Goal: Communication & Community: Answer question/provide support

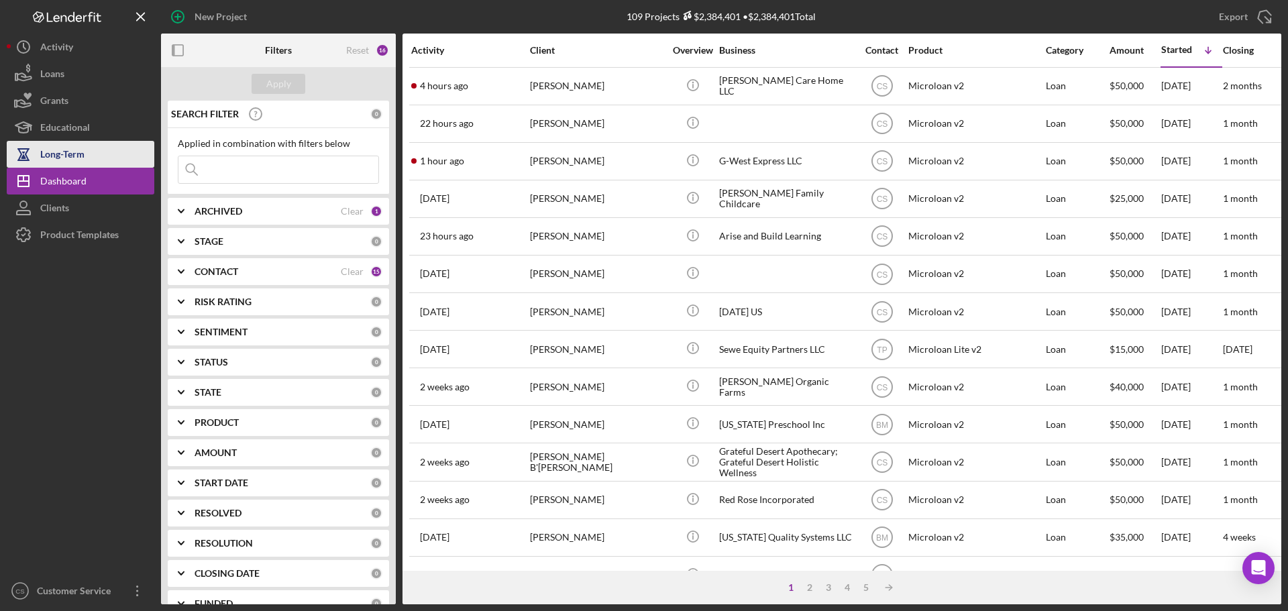
click at [45, 154] on div "Long-Term" at bounding box center [62, 156] width 44 height 30
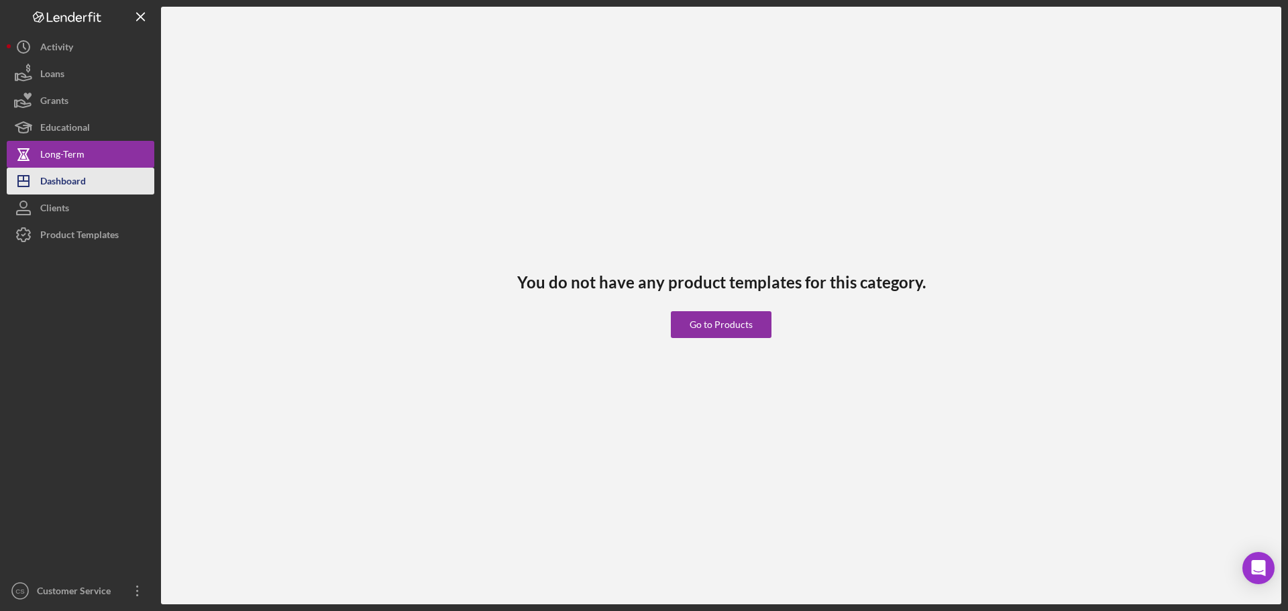
click at [76, 186] on div "Dashboard" at bounding box center [63, 183] width 46 height 30
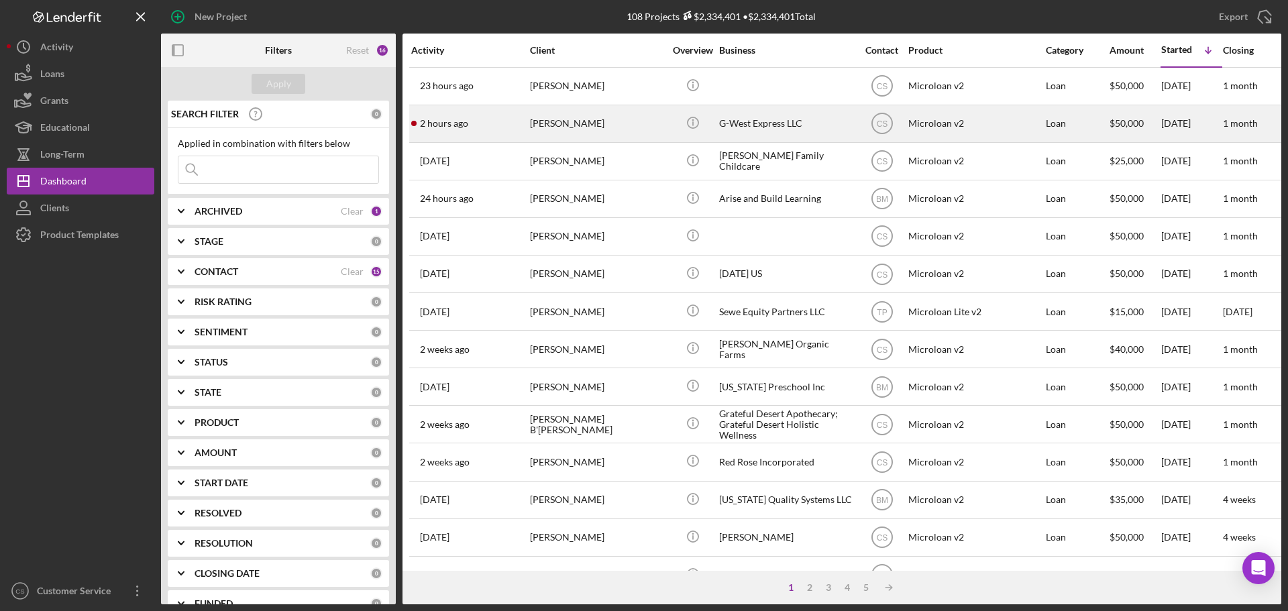
click at [656, 129] on div "[PERSON_NAME]" at bounding box center [597, 124] width 134 height 36
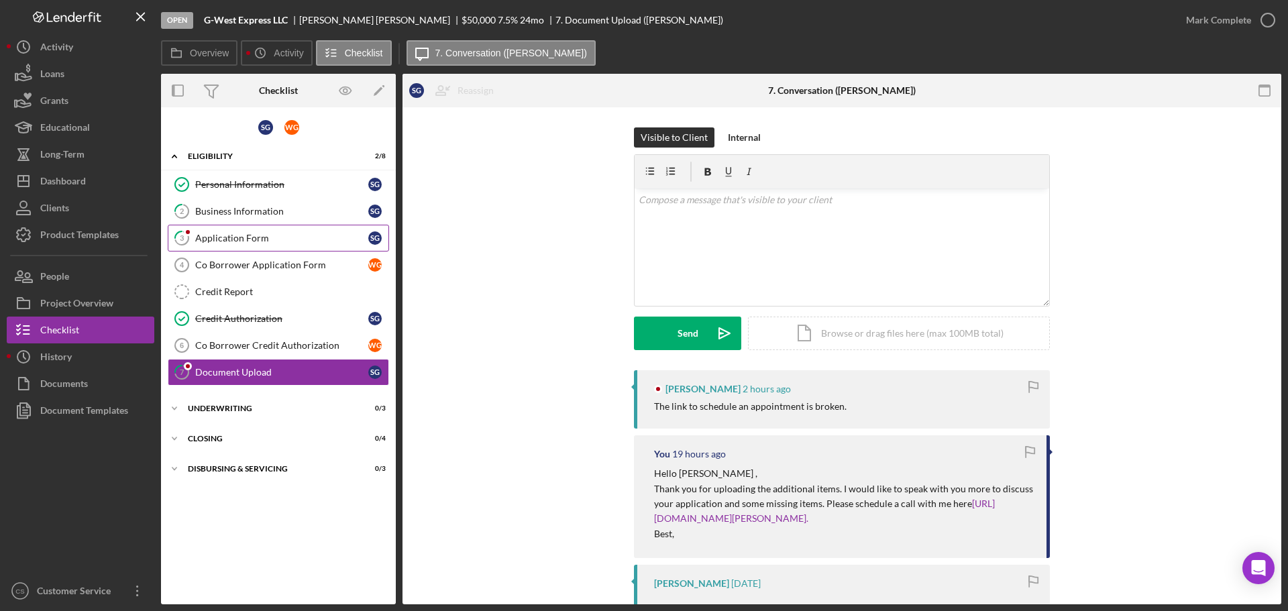
click at [291, 243] on div "Application Form" at bounding box center [281, 238] width 173 height 11
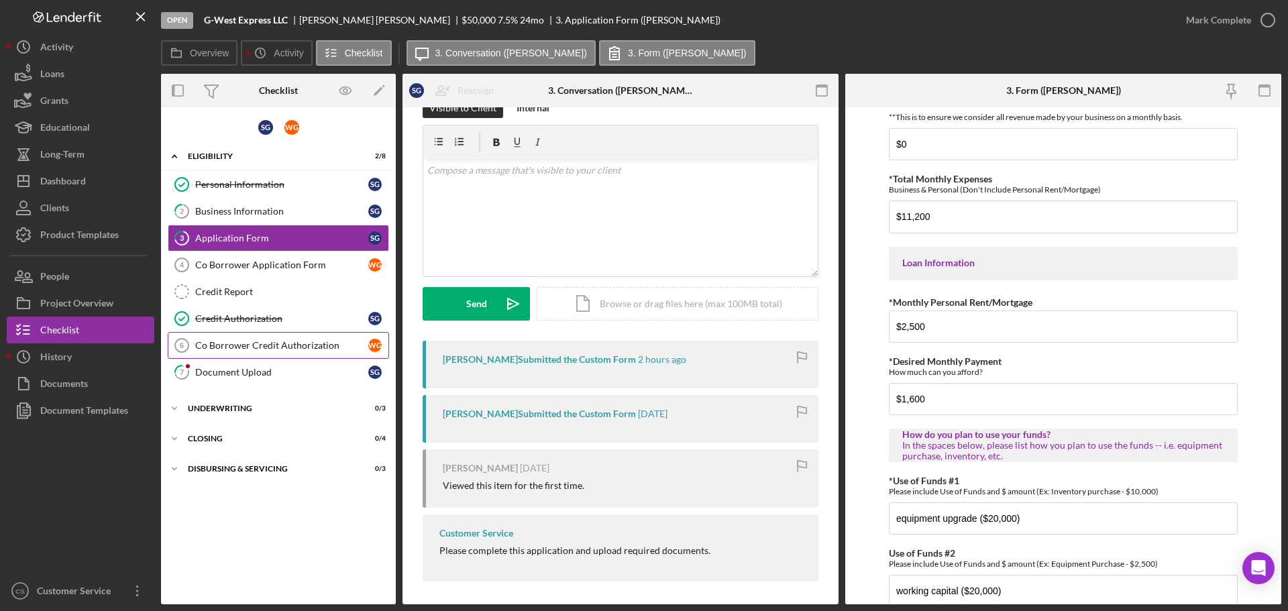
scroll to position [34, 0]
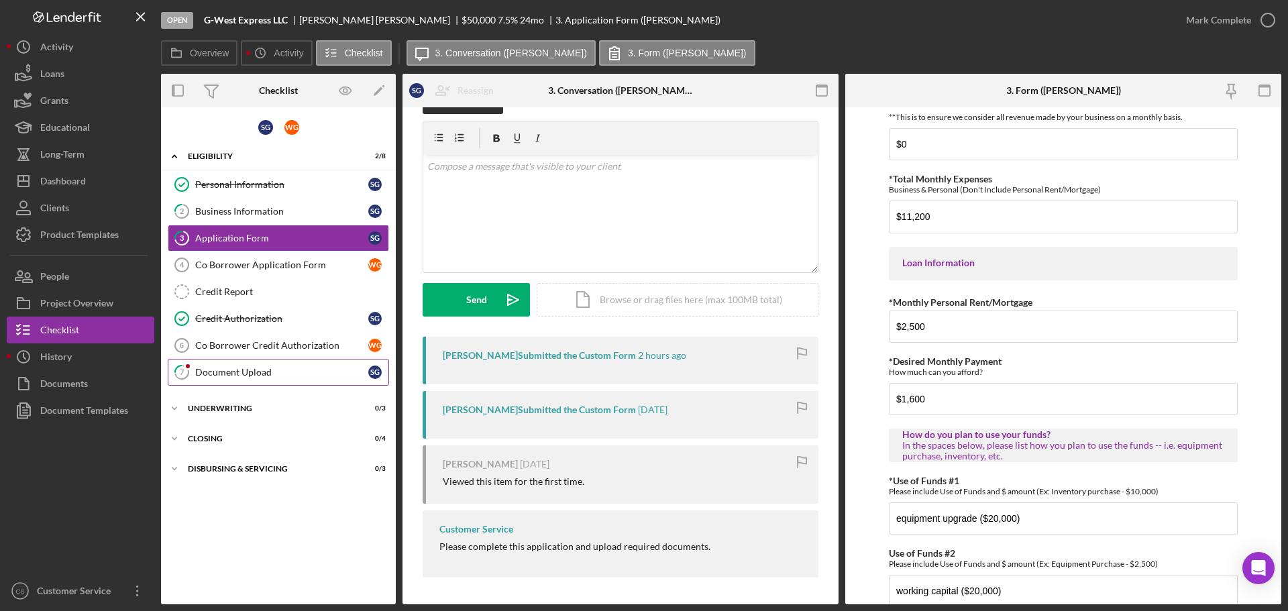
click at [299, 375] on div "Document Upload" at bounding box center [281, 372] width 173 height 11
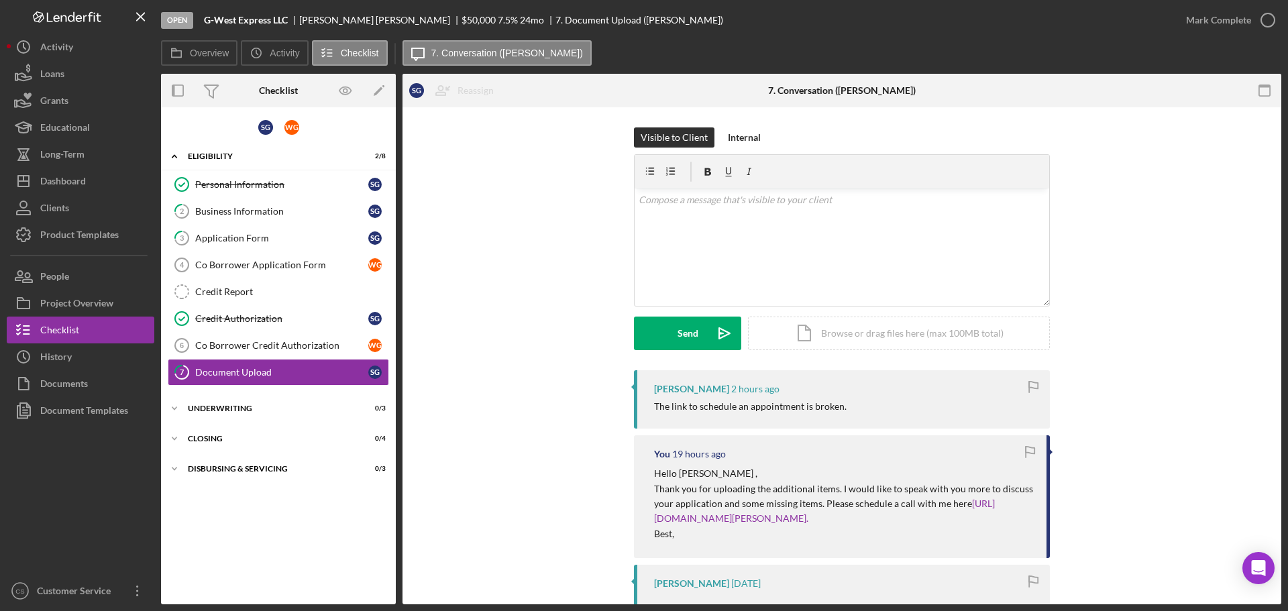
click at [748, 517] on link "[URL][DOMAIN_NAME][PERSON_NAME]." at bounding box center [824, 511] width 341 height 26
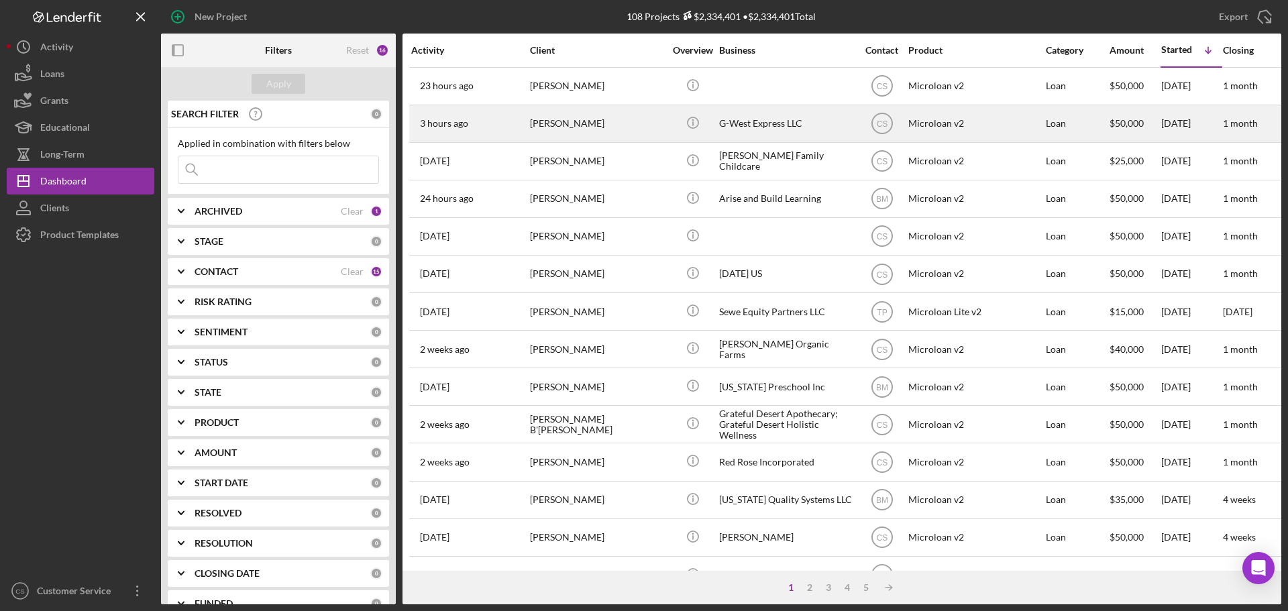
click at [665, 135] on td "[PERSON_NAME]" at bounding box center [598, 124] width 138 height 38
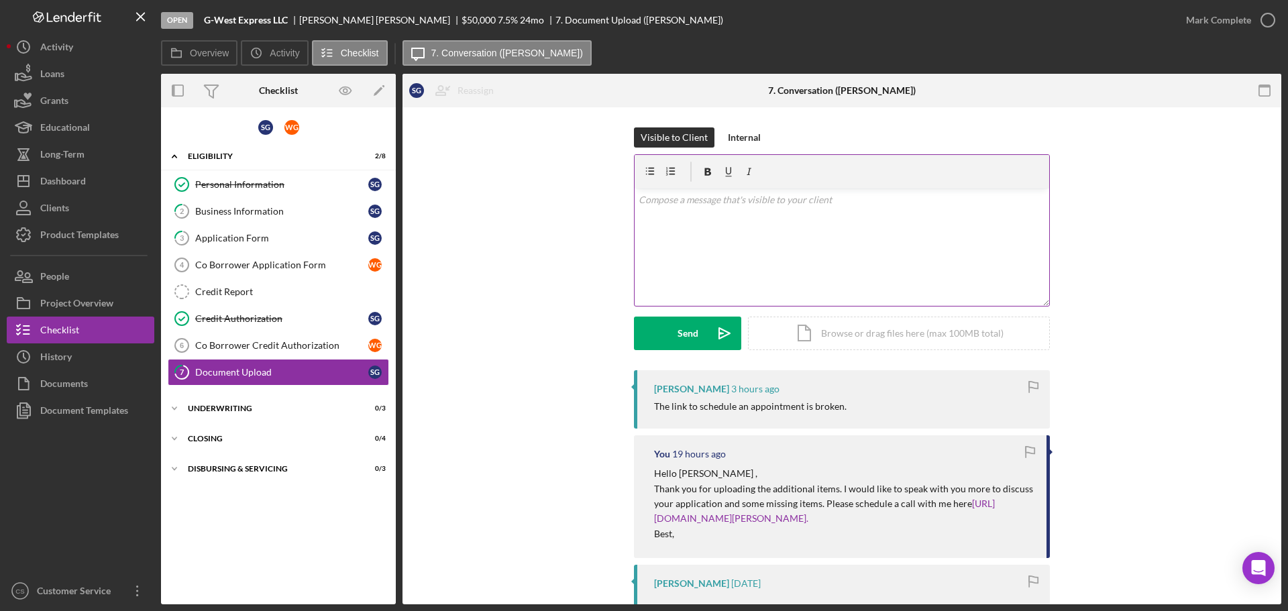
click at [748, 223] on div "v Color teal Color pink Remove color Add row above Add row below Add column bef…" at bounding box center [842, 247] width 415 height 117
click at [812, 218] on p "Thank you for letting me know! This link shouls would [URL][DOMAIN_NAME][PERSON…" at bounding box center [842, 218] width 407 height 15
click at [819, 219] on p "Thank you for letting me know! This link shouls would [URL][DOMAIN_NAME][PERSON…" at bounding box center [842, 218] width 407 height 15
drag, startPoint x: 857, startPoint y: 220, endPoint x: 850, endPoint y: 219, distance: 6.7
click at [850, 219] on p "Thank you for letting me know! This link should would https://calendly.com/hect…" at bounding box center [842, 218] width 407 height 15
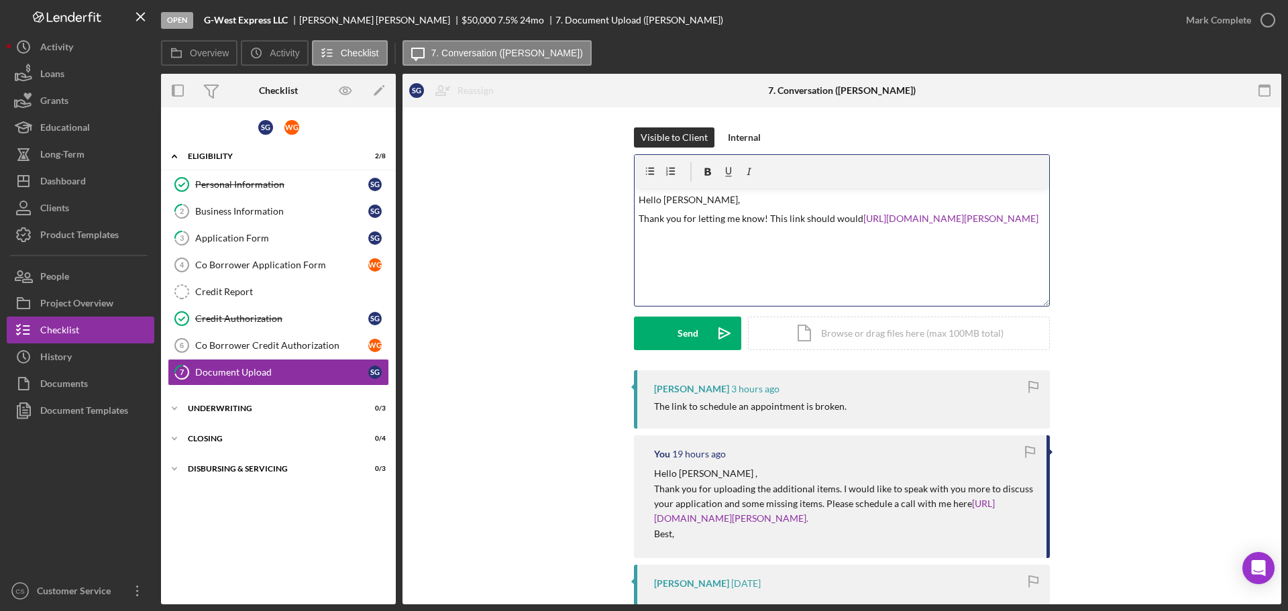
click at [849, 226] on p "Thank you for letting me know! This link should would https://calendly.com/hect…" at bounding box center [842, 218] width 407 height 15
drag, startPoint x: 855, startPoint y: 219, endPoint x: 768, endPoint y: 215, distance: 86.7
click at [768, 215] on p "Thank you for letting me know! This link should would https://calendly.com/hect…" at bounding box center [842, 218] width 407 height 15
click at [835, 234] on p "Thank you for letting me know! Please use the following link https://calendly.c…" at bounding box center [842, 226] width 407 height 30
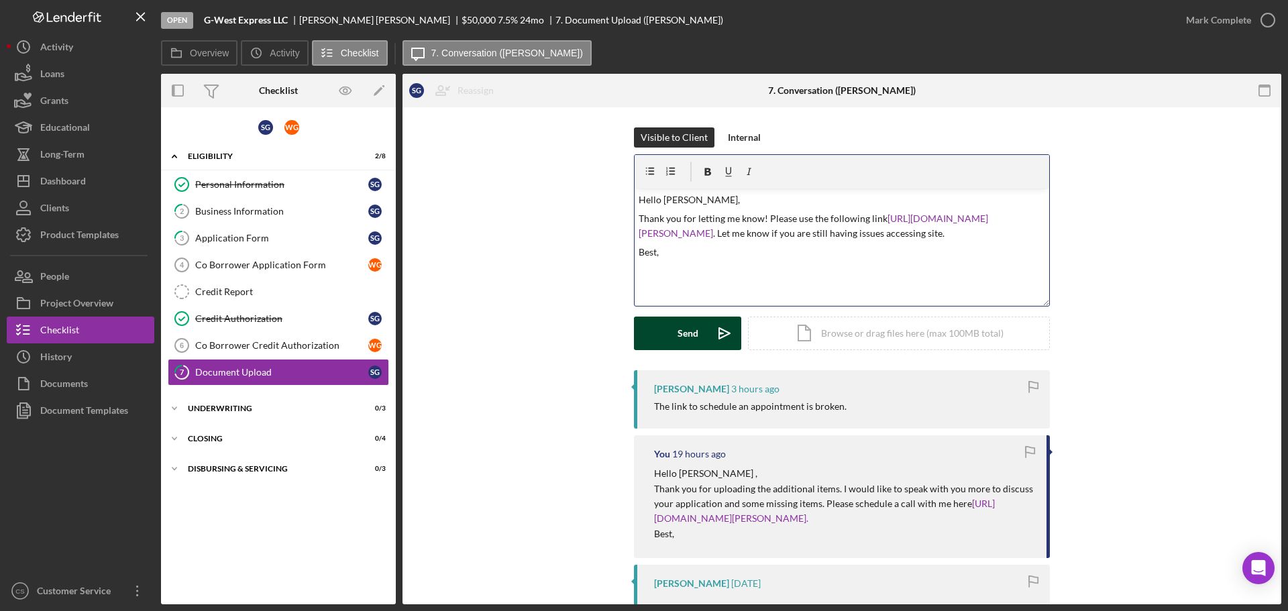
click at [684, 337] on div "Send" at bounding box center [688, 334] width 21 height 34
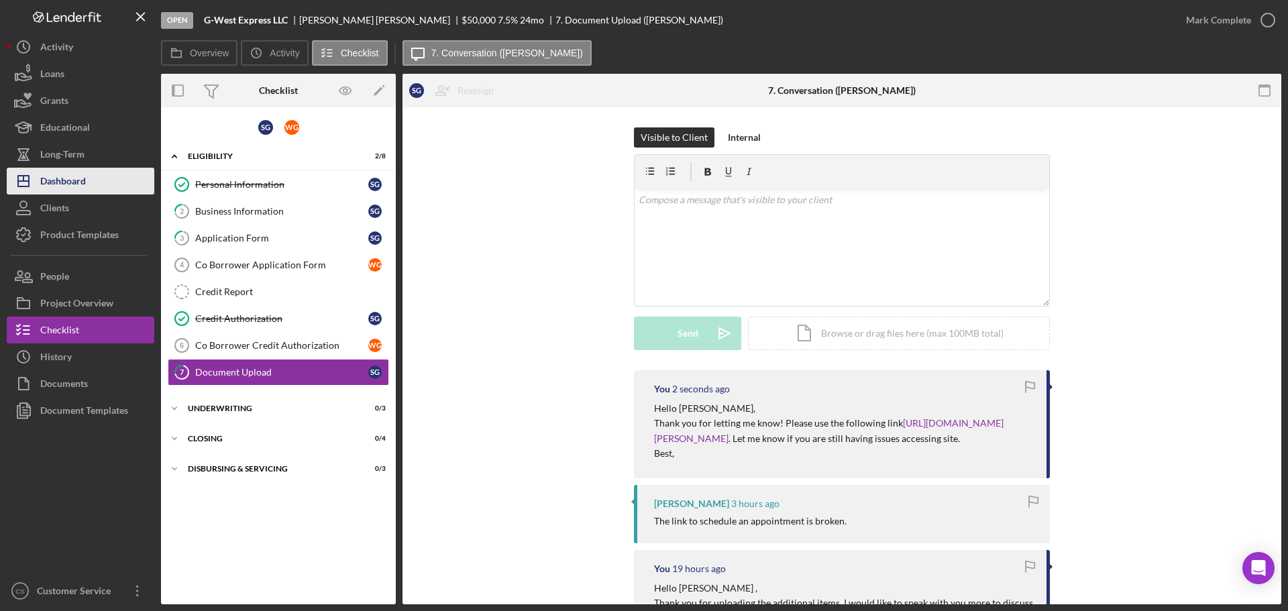
click at [59, 177] on div "Dashboard" at bounding box center [63, 183] width 46 height 30
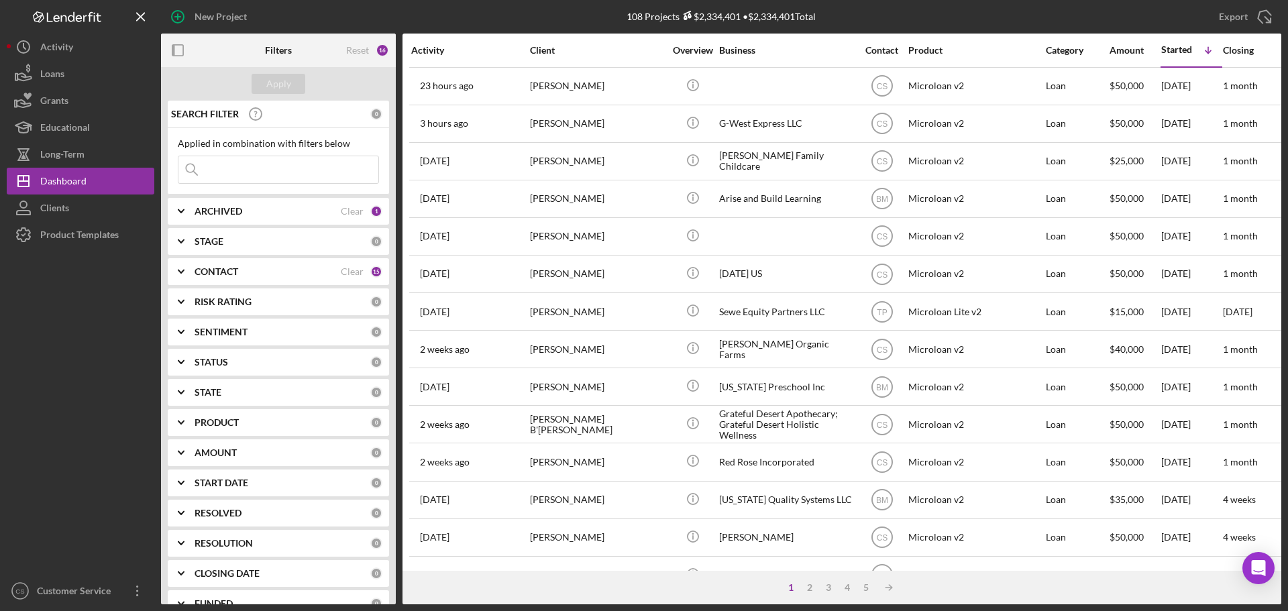
click at [58, 441] on div at bounding box center [81, 412] width 148 height 329
click at [83, 345] on div at bounding box center [81, 412] width 148 height 329
click at [60, 469] on div at bounding box center [81, 412] width 148 height 329
click at [933, 11] on div "Export Icon/Export" at bounding box center [1095, 17] width 374 height 34
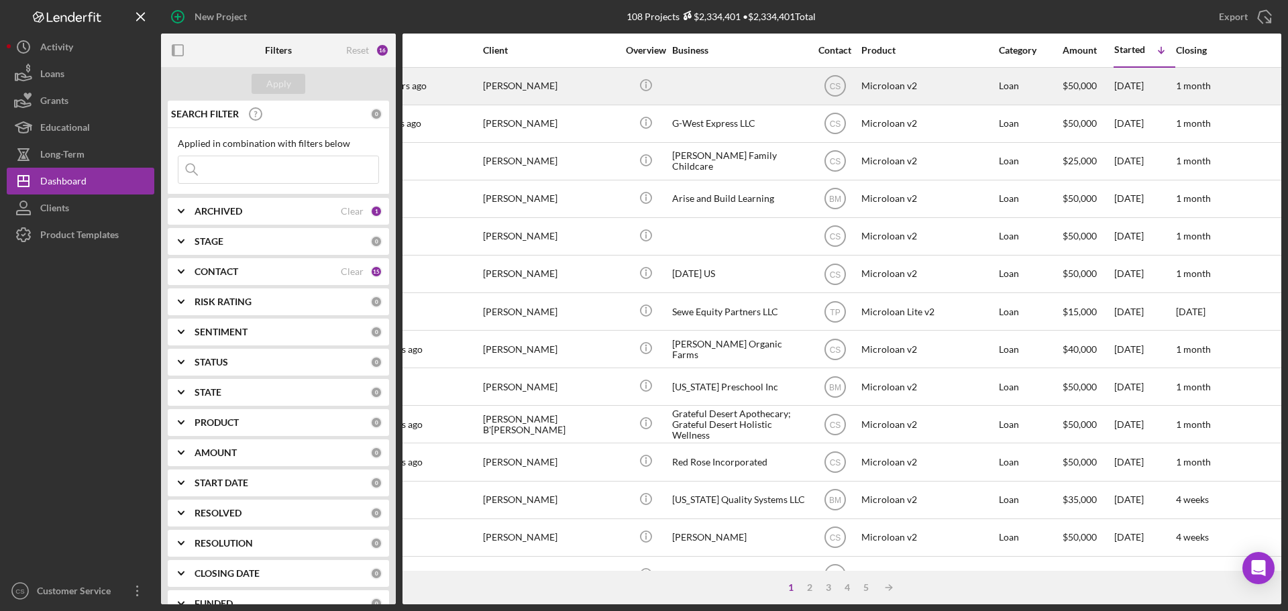
scroll to position [0, 67]
